Goal: Find specific page/section: Find specific page/section

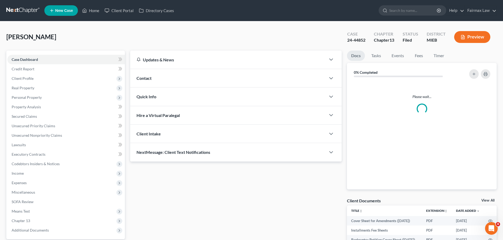
click at [28, 10] on link at bounding box center [23, 11] width 34 height 10
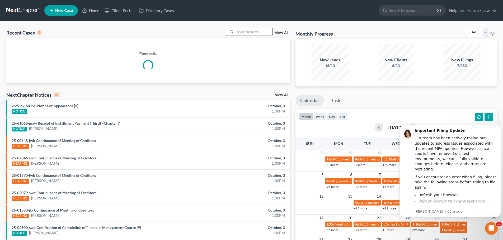
paste input "22-45871"
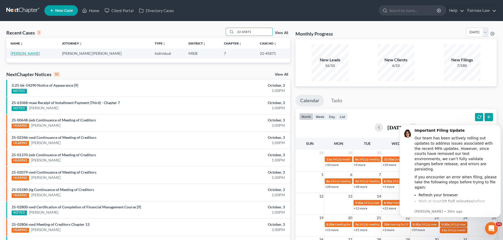
type input "22-45871"
click at [27, 54] on link "[PERSON_NAME]" at bounding box center [25, 53] width 29 height 4
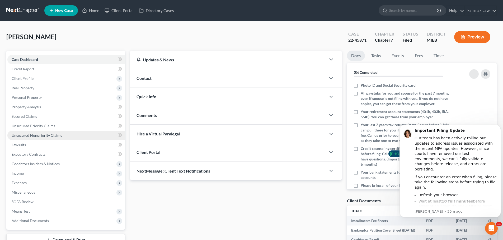
click at [47, 134] on span "Unsecured Nonpriority Claims" at bounding box center [37, 135] width 50 height 4
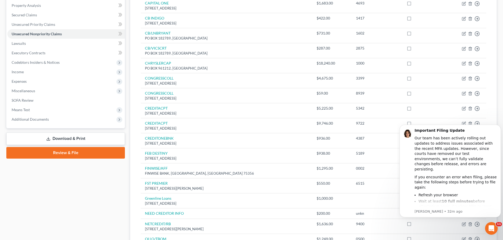
scroll to position [122, 0]
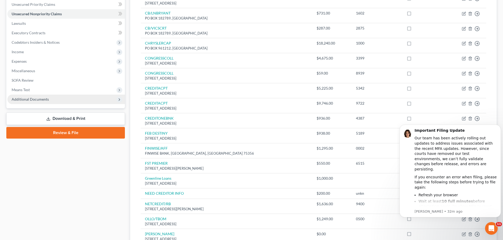
click at [43, 97] on span "Additional Documents" at bounding box center [30, 99] width 37 height 4
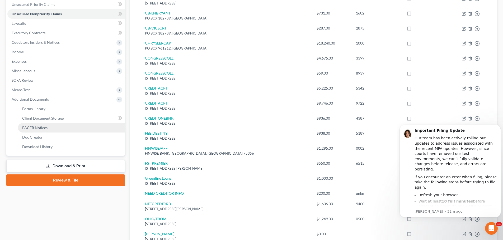
click at [42, 126] on span "PACER Notices" at bounding box center [34, 128] width 25 height 4
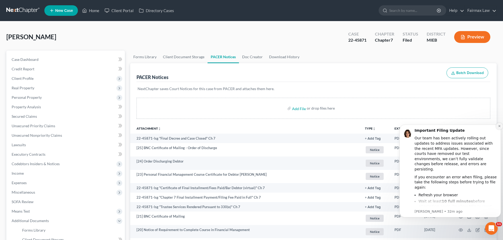
click at [498, 127] on icon "Dismiss notification" at bounding box center [499, 126] width 3 height 3
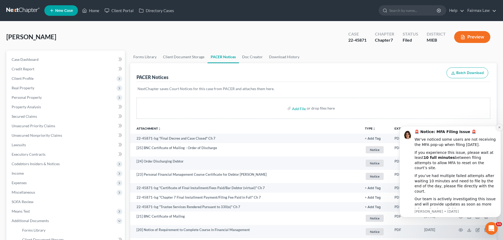
click at [498, 129] on icon "Dismiss notification" at bounding box center [499, 127] width 3 height 3
